Goal: Navigation & Orientation: Find specific page/section

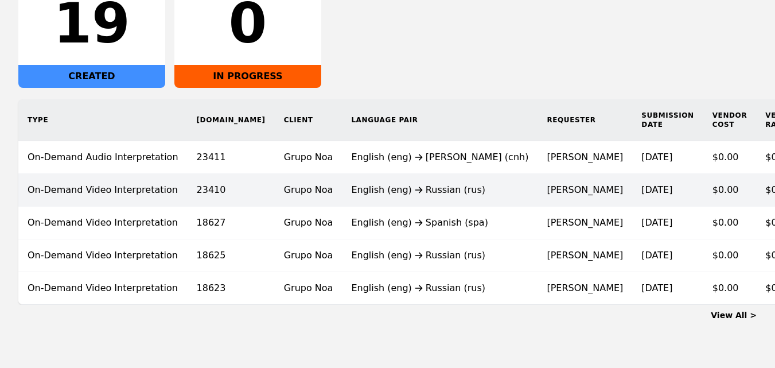
scroll to position [267, 0]
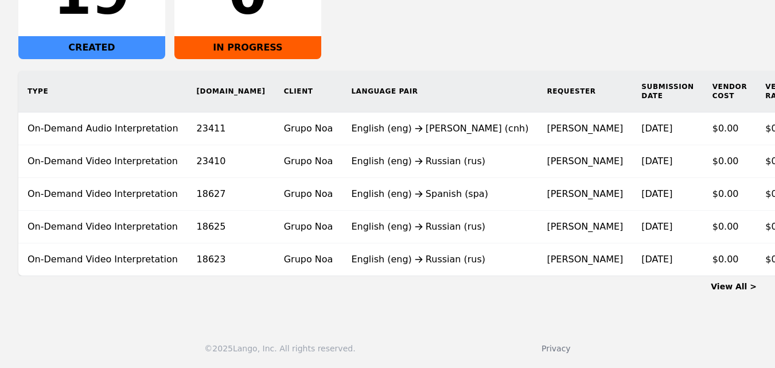
click at [739, 286] on link "View All >" at bounding box center [734, 286] width 46 height 9
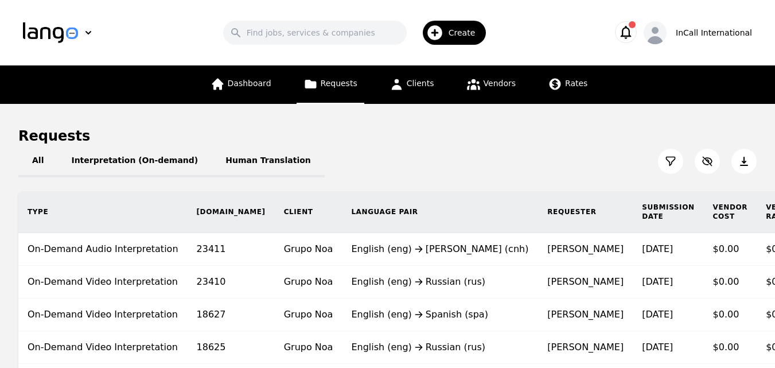
click at [348, 90] on link "Requests" at bounding box center [331, 84] width 68 height 38
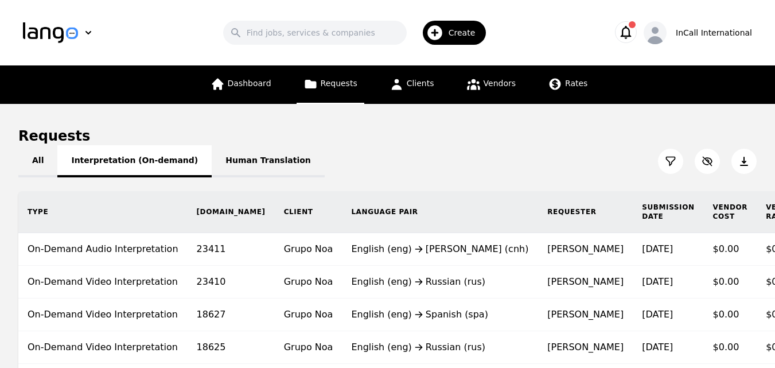
click at [130, 152] on button "Interpretation (On-demand)" at bounding box center [134, 161] width 154 height 32
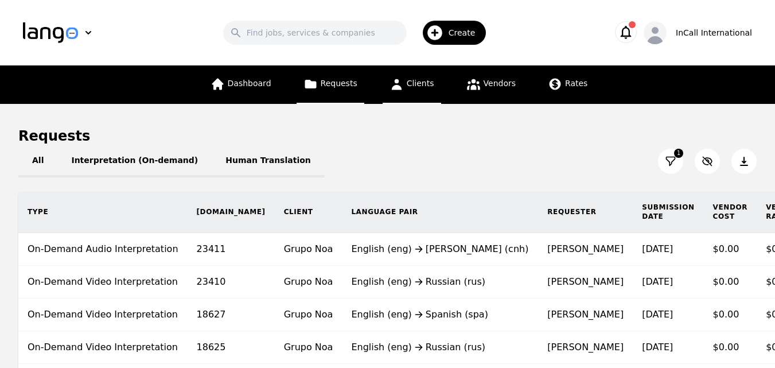
click at [418, 90] on link "Clients" at bounding box center [412, 84] width 59 height 38
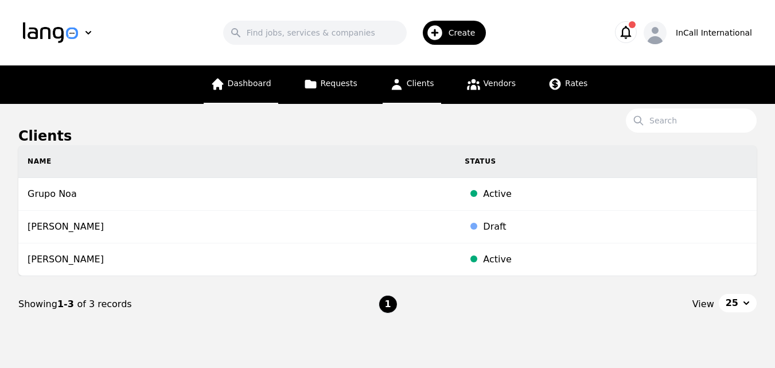
click at [273, 74] on link "Dashboard" at bounding box center [241, 84] width 75 height 38
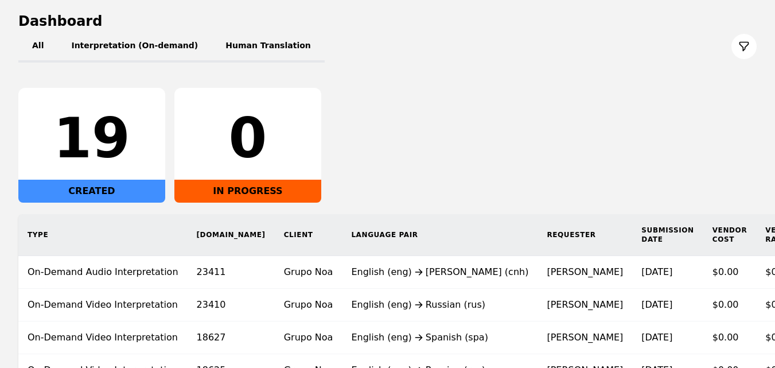
scroll to position [57, 0]
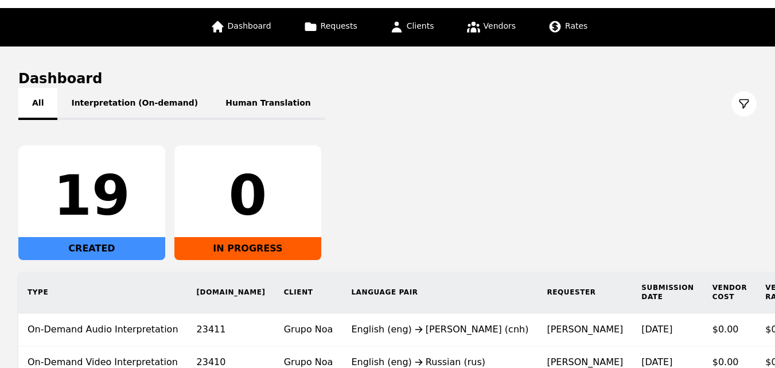
click at [41, 104] on button "All" at bounding box center [37, 104] width 39 height 32
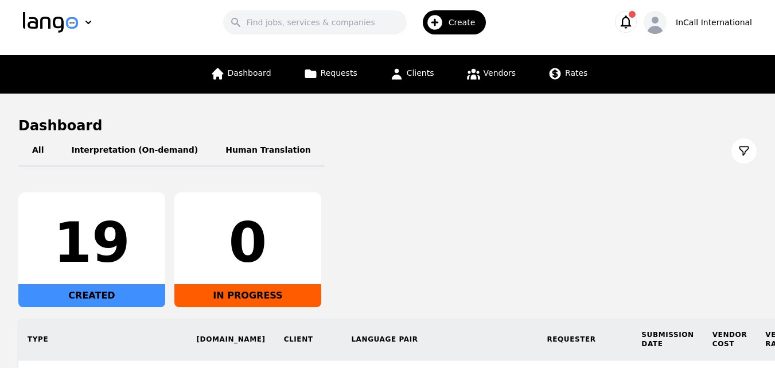
scroll to position [0, 0]
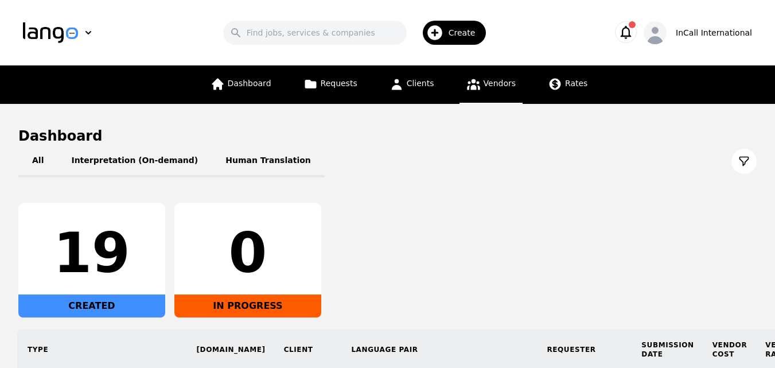
click at [489, 81] on span "Vendors" at bounding box center [500, 83] width 32 height 9
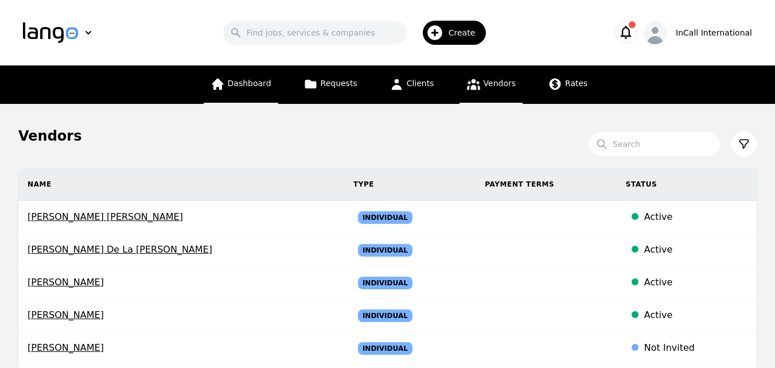
click at [244, 87] on span "Dashboard" at bounding box center [250, 83] width 44 height 9
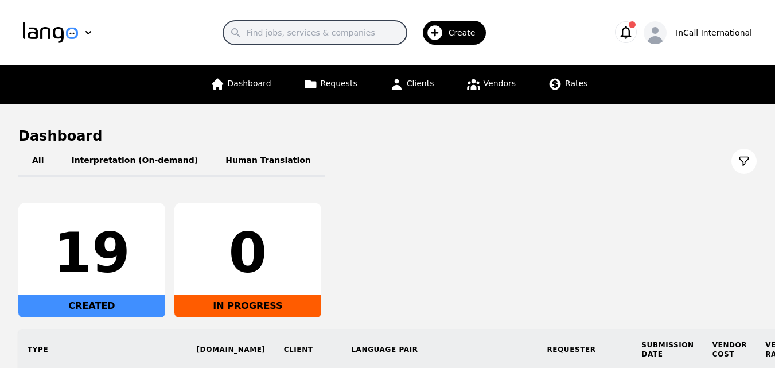
click at [339, 38] on input "Search" at bounding box center [315, 33] width 184 height 24
